Goal: Find specific page/section: Find specific page/section

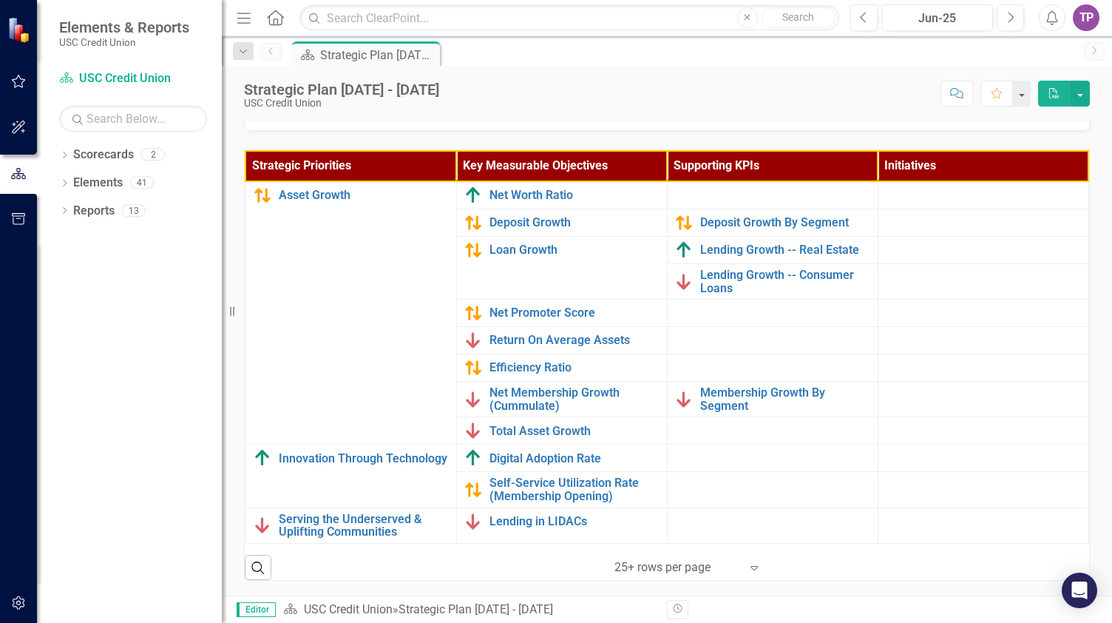
scroll to position [467, 0]
click at [526, 216] on link "Deposit Growth" at bounding box center [574, 222] width 170 height 13
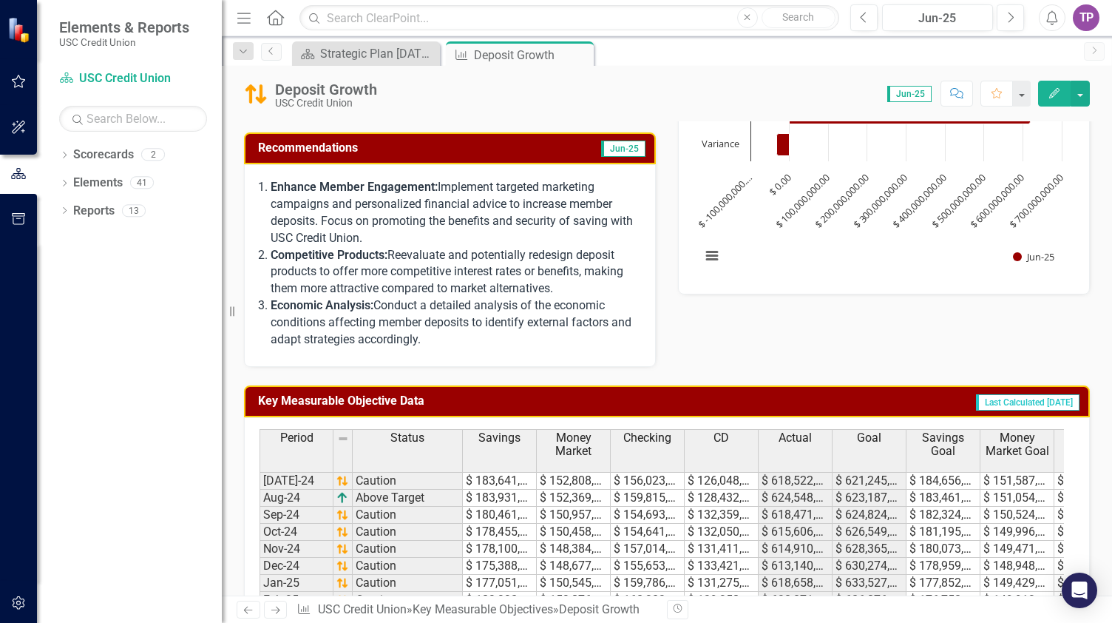
scroll to position [444, 0]
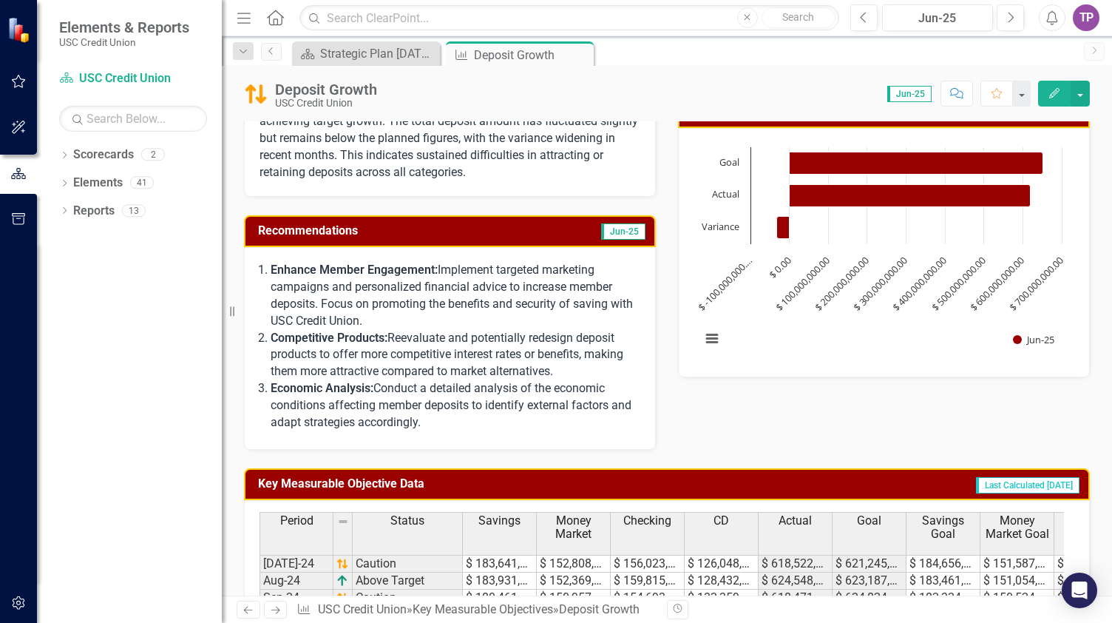
click at [904, 92] on span "Jun-25" at bounding box center [909, 94] width 44 height 16
click at [587, 49] on icon "Close" at bounding box center [579, 55] width 15 height 12
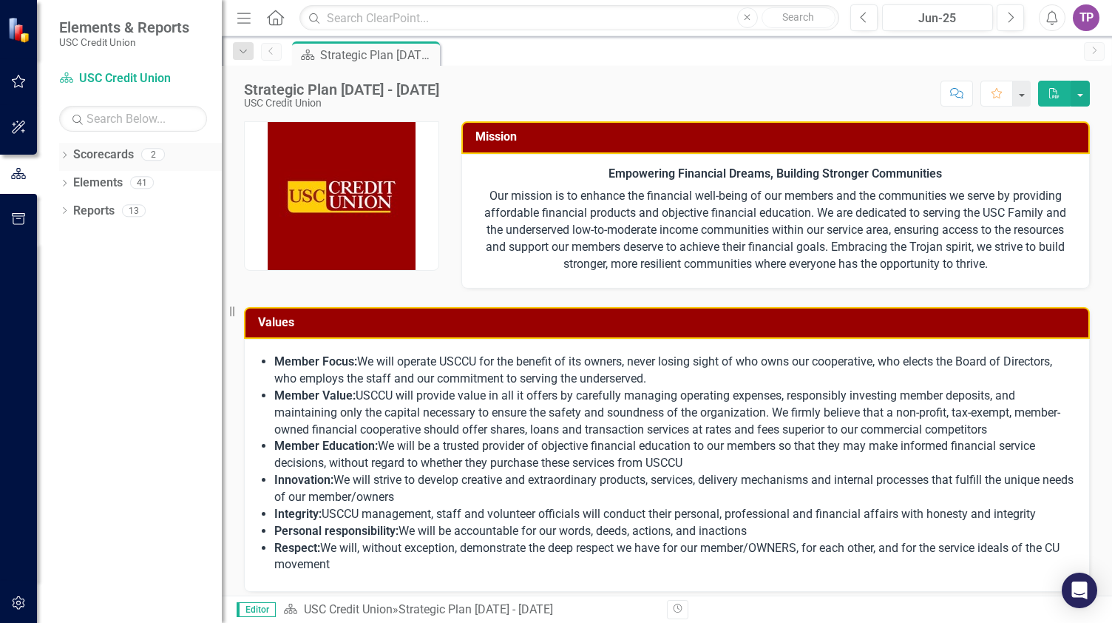
click at [67, 154] on icon "Dropdown" at bounding box center [64, 156] width 10 height 8
click at [97, 174] on link "USC Credit Union" at bounding box center [151, 182] width 140 height 17
click at [71, 181] on icon "Dropdown" at bounding box center [72, 181] width 11 height 9
click at [106, 206] on link "Child Scorecard Template" at bounding box center [159, 211] width 126 height 17
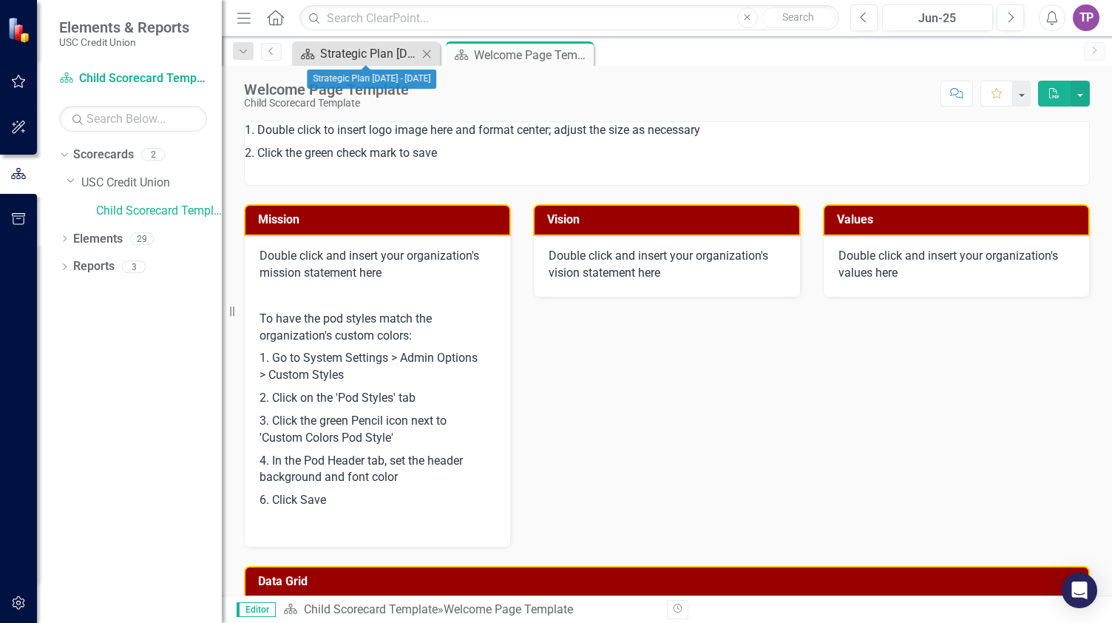
click at [336, 47] on div "Strategic Plan [DATE] - [DATE]" at bounding box center [369, 53] width 98 height 18
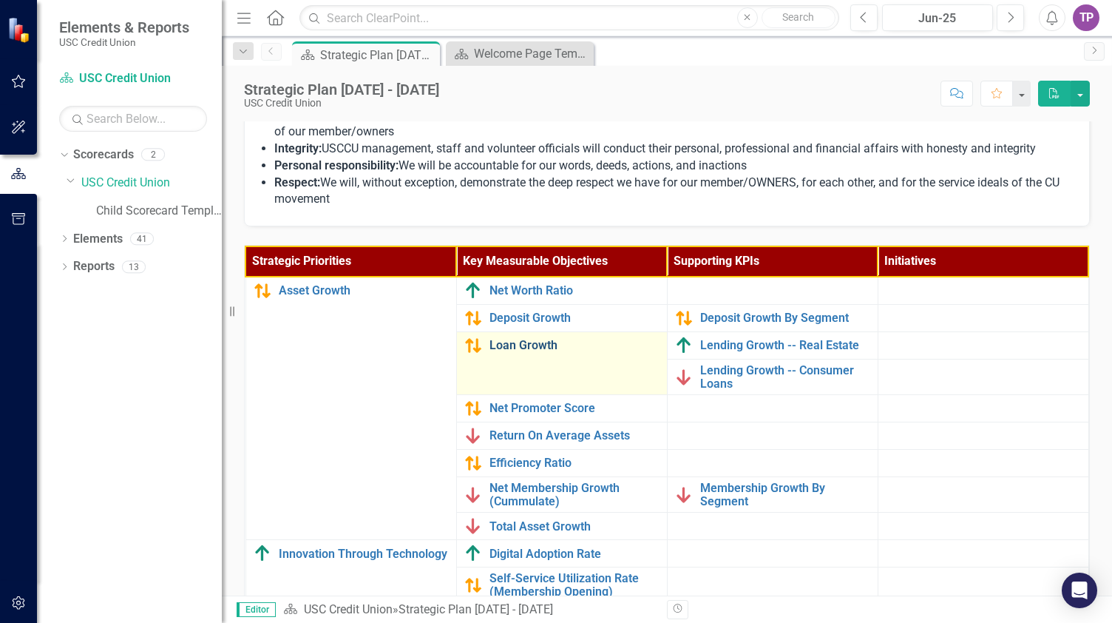
scroll to position [319, 0]
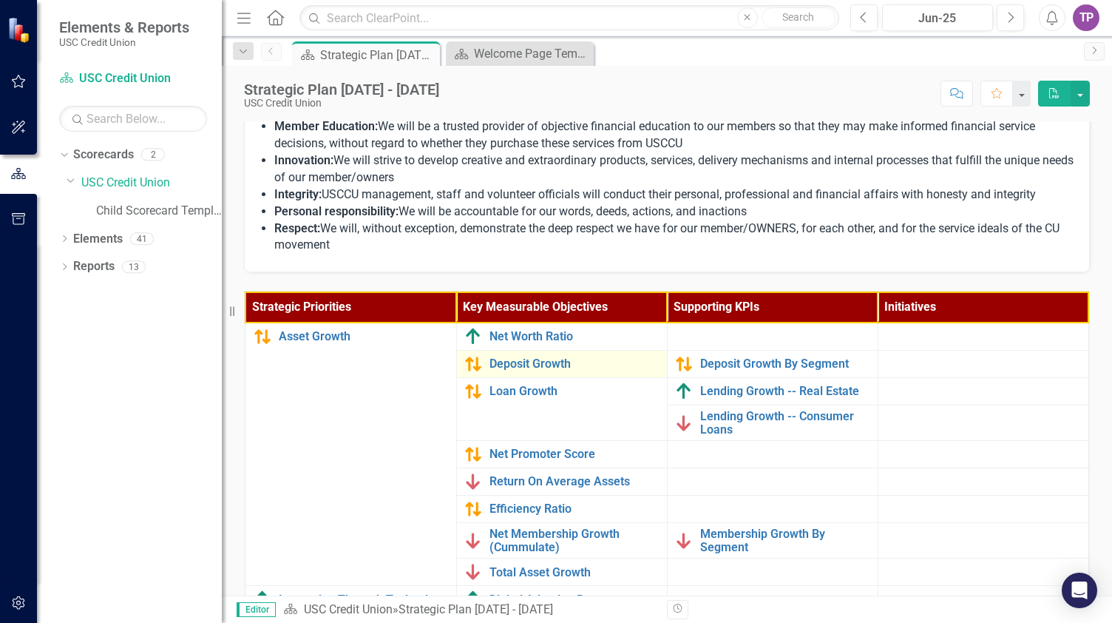
click at [513, 373] on td "Deposit Growth Edit Edit Key Measurable Objective Link Open Element" at bounding box center [561, 363] width 211 height 27
click at [1008, 10] on button "Next" at bounding box center [1010, 17] width 27 height 27
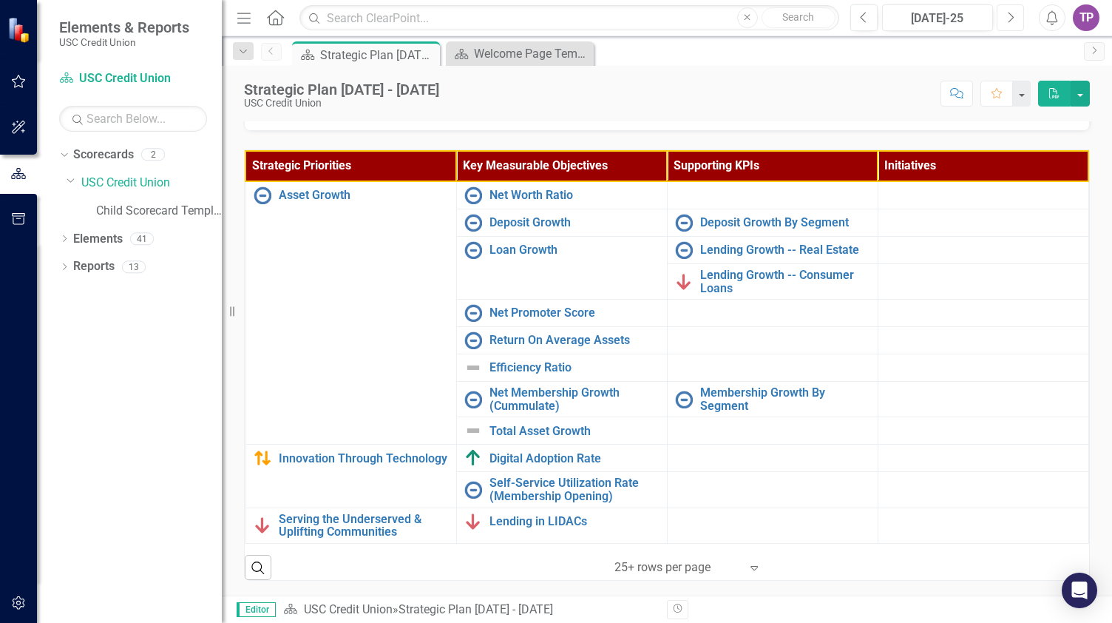
scroll to position [467, 0]
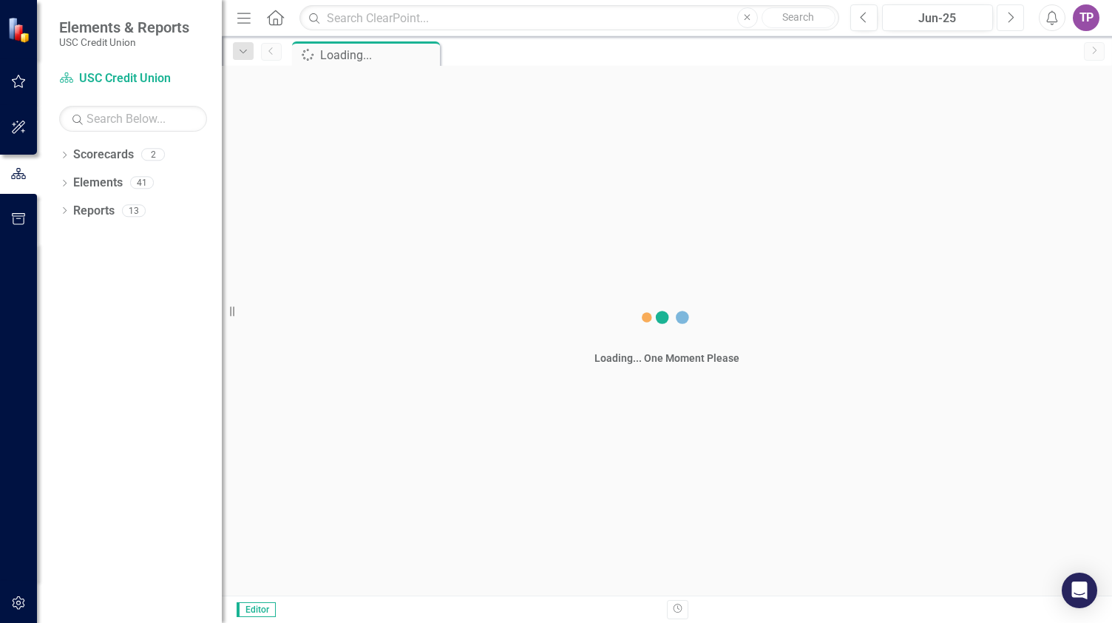
click at [1008, 20] on icon "Next" at bounding box center [1010, 17] width 8 height 13
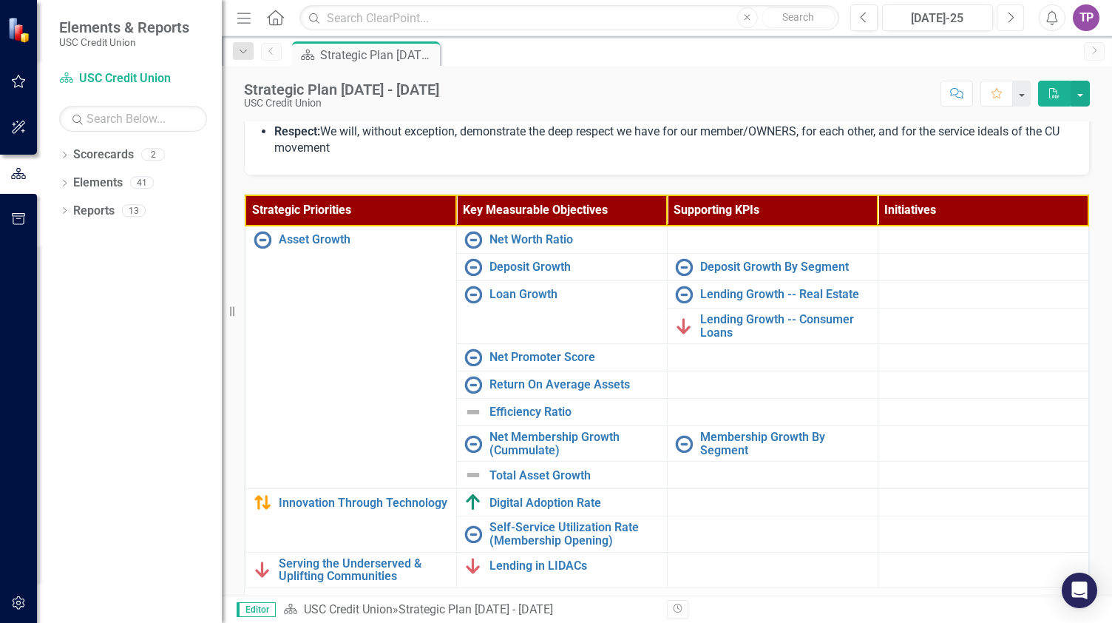
scroll to position [444, 0]
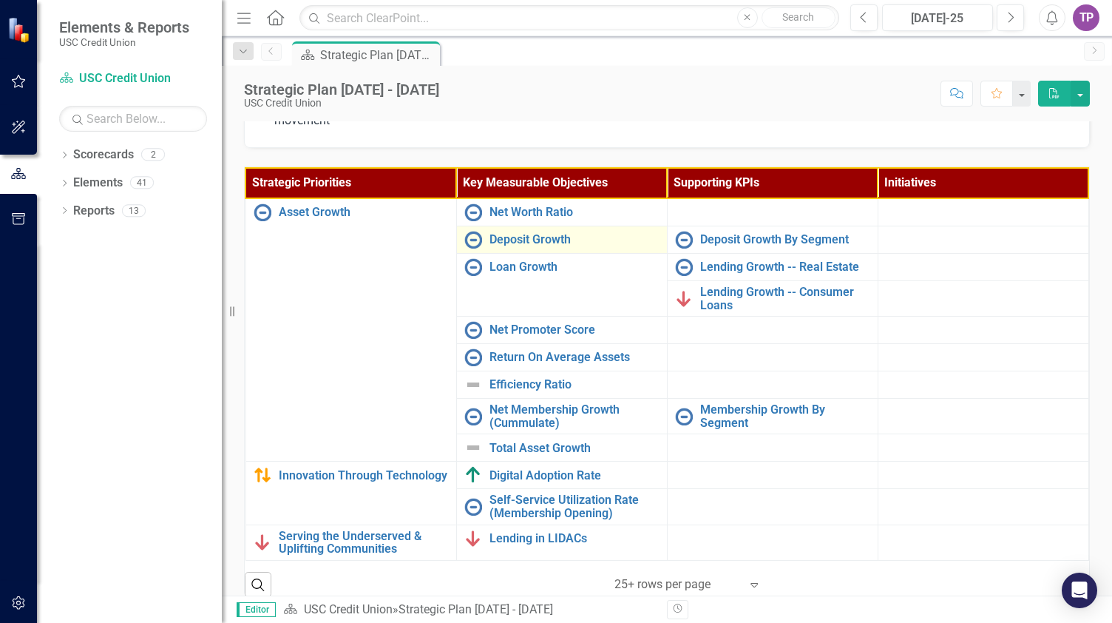
click at [547, 246] on div "Deposit Growth" at bounding box center [561, 240] width 195 height 18
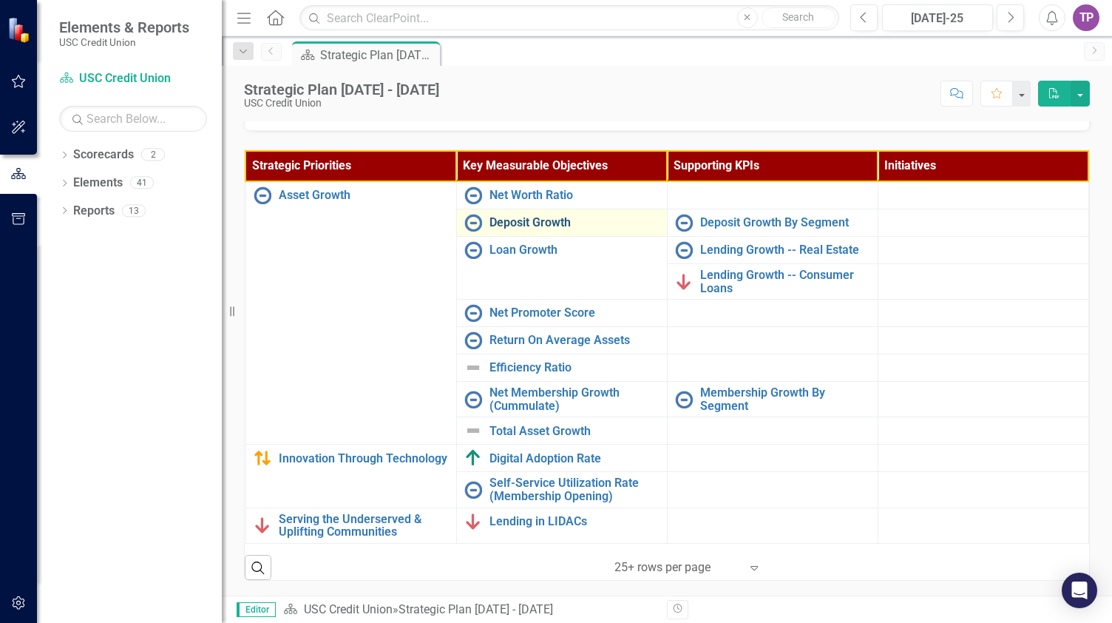
click at [534, 216] on link "Deposit Growth" at bounding box center [574, 222] width 170 height 13
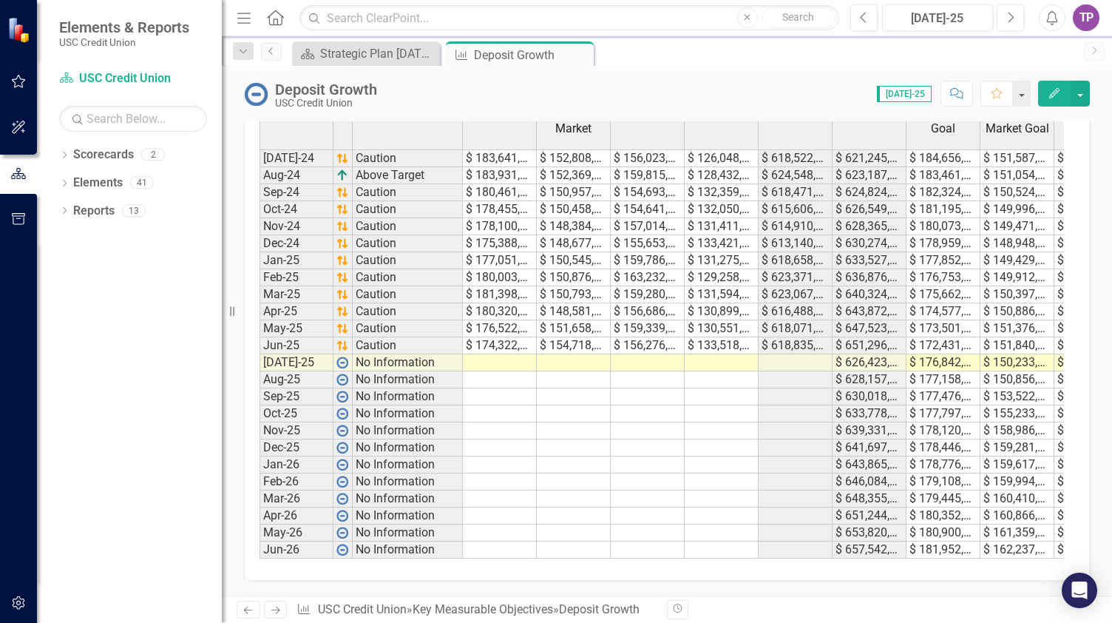
scroll to position [784, 0]
